Goal: Task Accomplishment & Management: Use online tool/utility

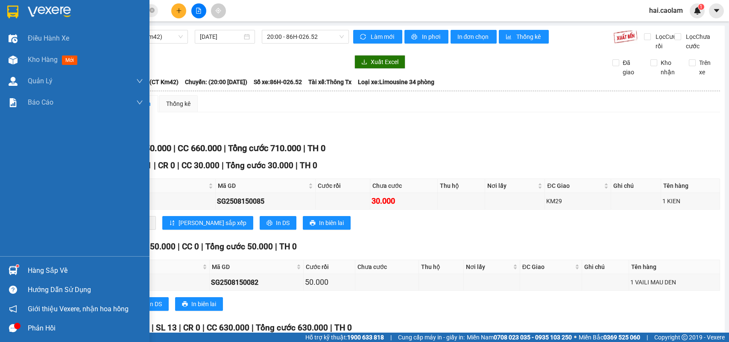
click at [6, 59] on div at bounding box center [13, 60] width 15 height 15
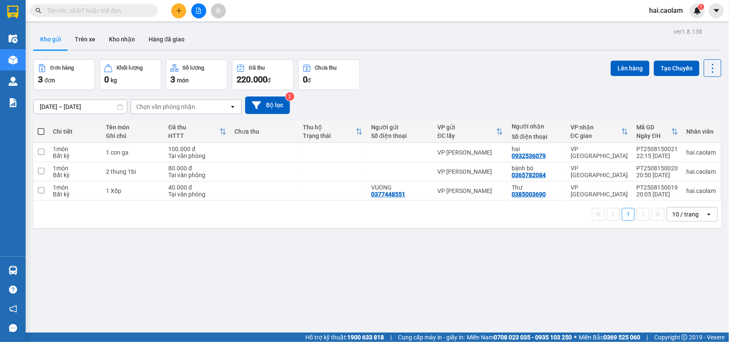
click at [39, 130] on span at bounding box center [41, 131] width 7 height 7
click at [41, 127] on input "checkbox" at bounding box center [41, 127] width 0 height 0
checkbox input "true"
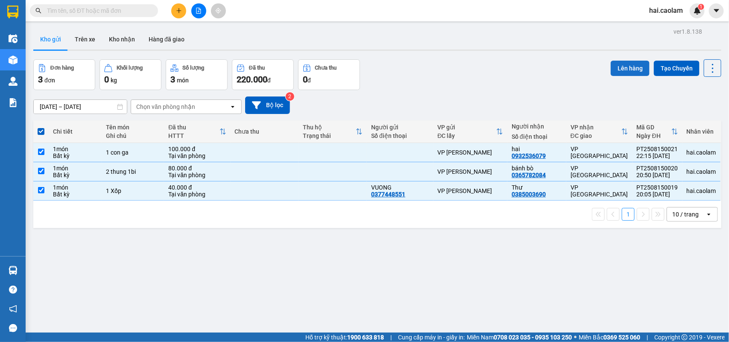
click at [611, 67] on button "Lên hàng" at bounding box center [630, 68] width 39 height 15
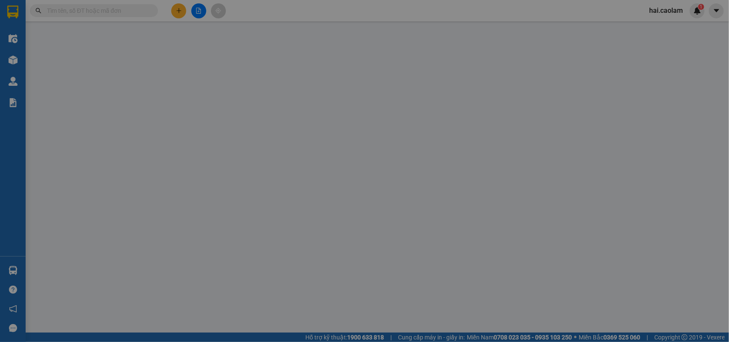
click at [97, 50] on div "XÁC NHẬN SỐ HÀNG LÊN XE Chọn tuyến [DATE] Chọn chuyến STT Tên hàng SL ĐVT Loại …" at bounding box center [364, 171] width 729 height 342
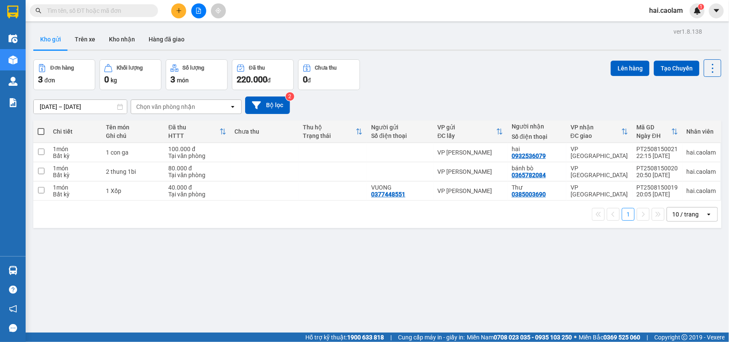
click at [38, 129] on span at bounding box center [41, 131] width 7 height 7
click at [41, 127] on input "checkbox" at bounding box center [41, 127] width 0 height 0
checkbox input "true"
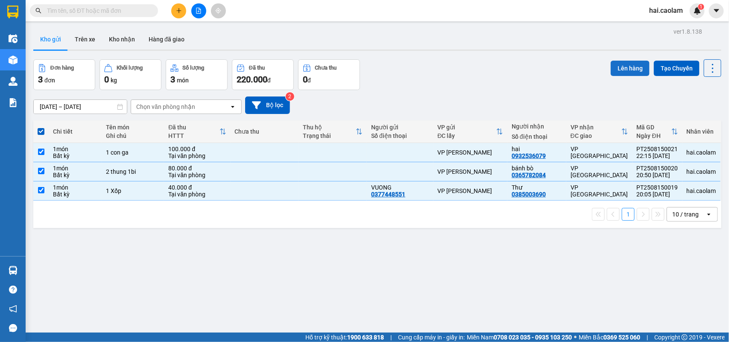
click at [626, 61] on button "Lên hàng" at bounding box center [630, 68] width 39 height 15
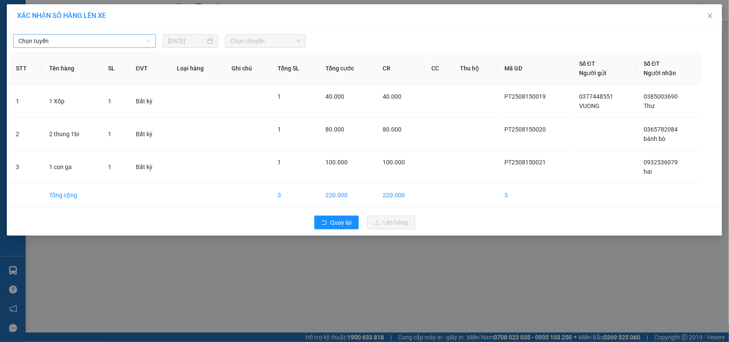
click at [55, 43] on span "Chọn tuyến" at bounding box center [84, 41] width 132 height 13
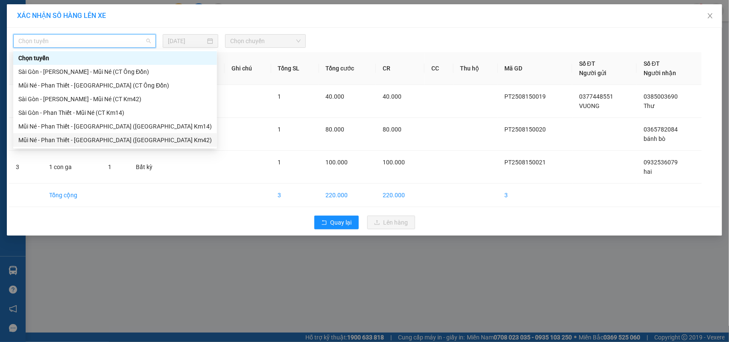
drag, startPoint x: 103, startPoint y: 138, endPoint x: 247, endPoint y: 82, distance: 153.7
click at [103, 138] on div "Mũi Né - Phan Thiết - [GEOGRAPHIC_DATA] ([GEOGRAPHIC_DATA] Km42)" at bounding box center [115, 139] width 194 height 9
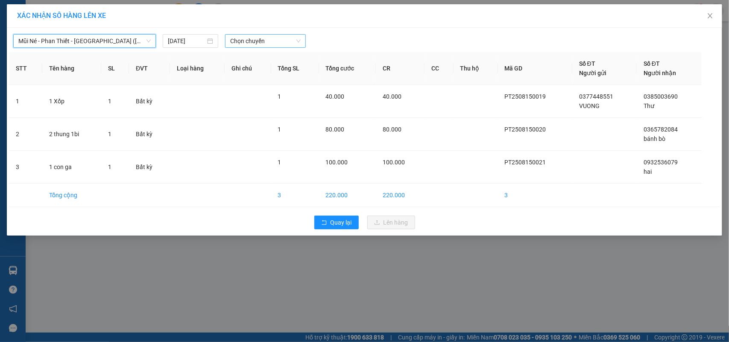
click at [261, 47] on span "Chọn chuyến" at bounding box center [265, 41] width 70 height 13
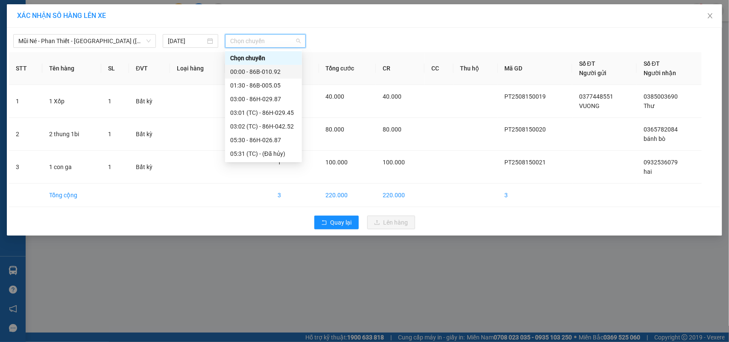
click at [267, 71] on div "00:00 - 86B-010.92" at bounding box center [263, 71] width 67 height 9
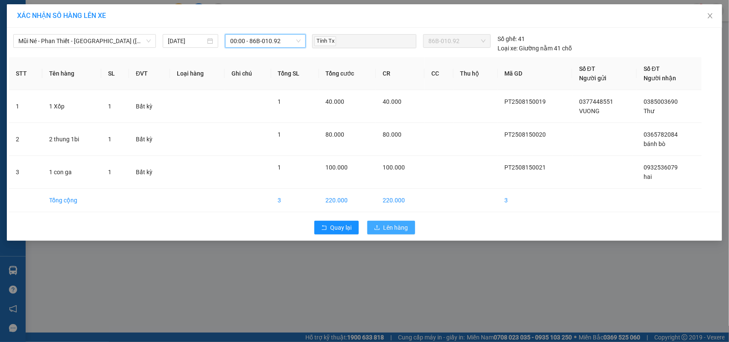
drag, startPoint x: 385, startPoint y: 227, endPoint x: 380, endPoint y: 215, distance: 13.1
click at [385, 227] on span "Lên hàng" at bounding box center [396, 227] width 25 height 9
